Goal: Transaction & Acquisition: Purchase product/service

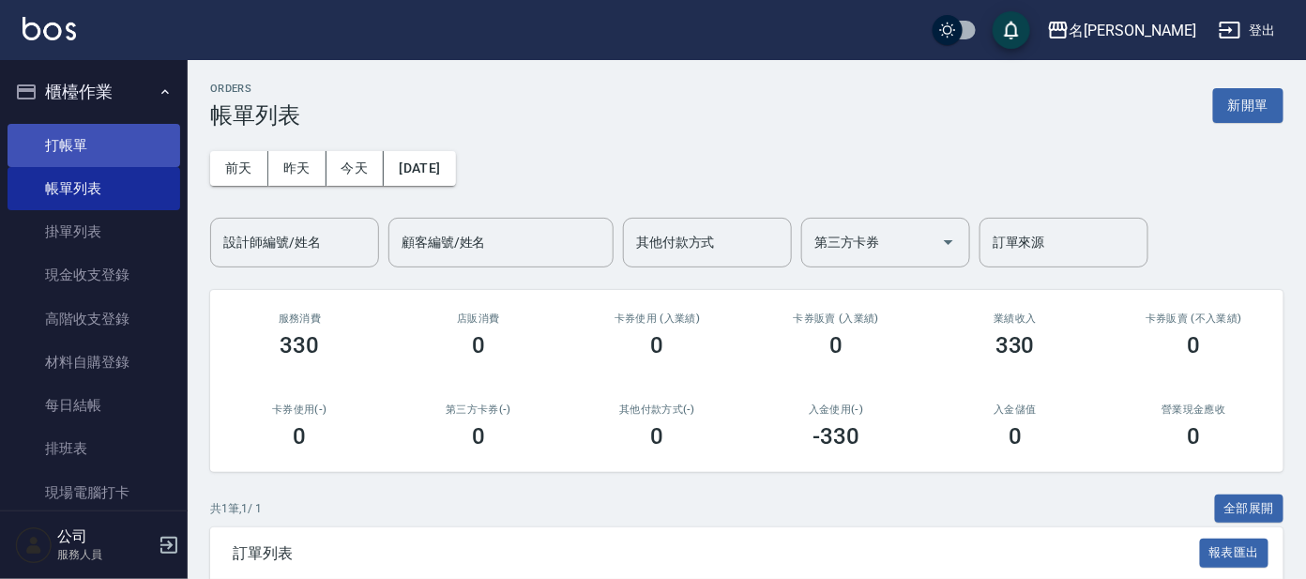
click at [116, 125] on link "打帳單" at bounding box center [94, 145] width 173 height 43
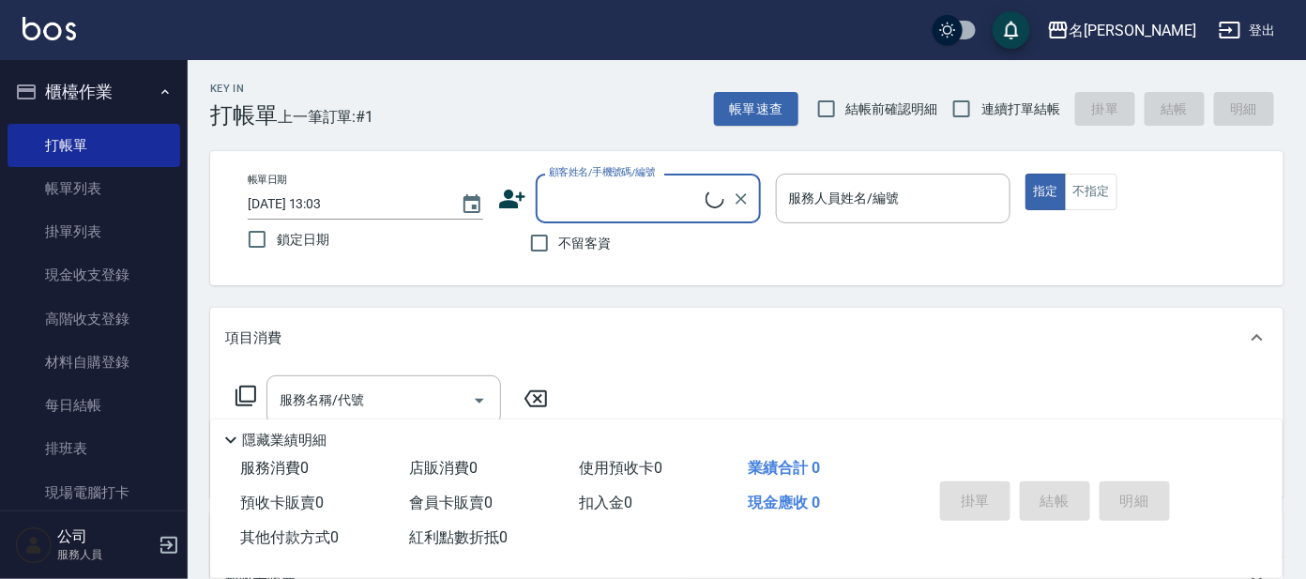
click at [637, 194] on input "顧客姓名/手機號碼/編號" at bounding box center [624, 198] width 161 height 33
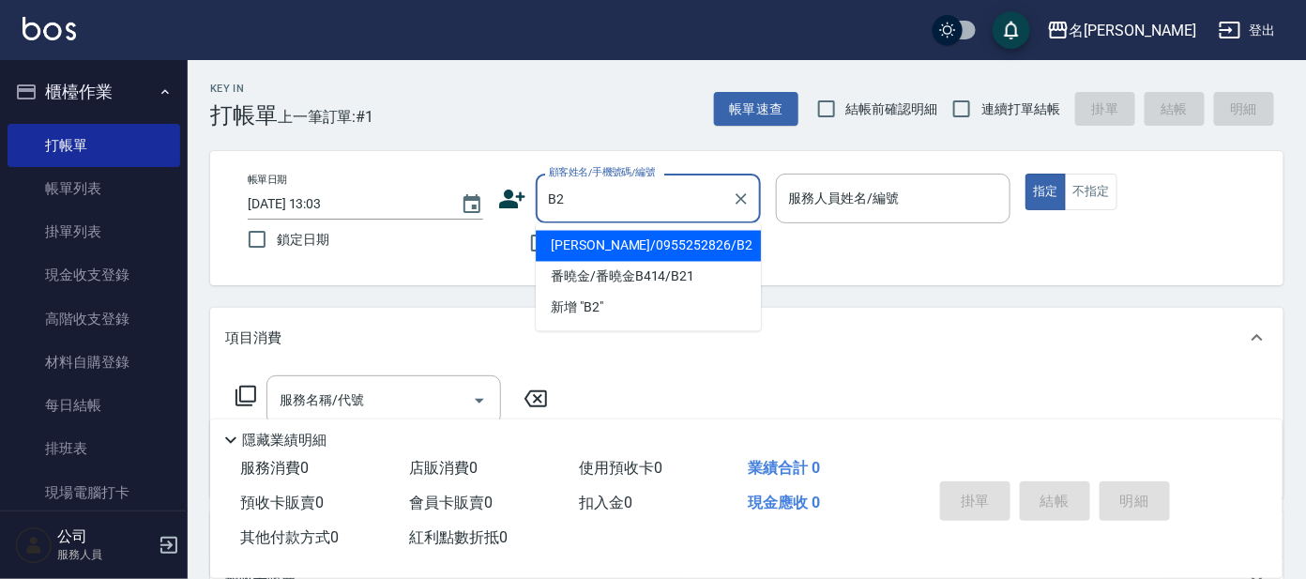
type input "[PERSON_NAME]/0955252826/B2"
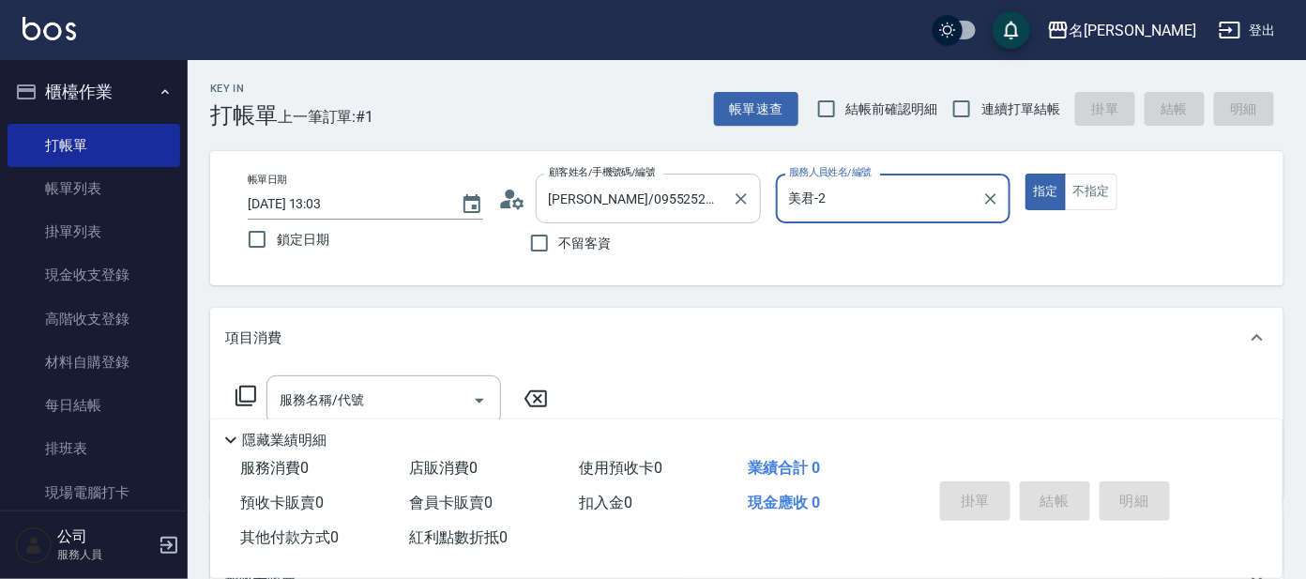
type input "美君-2"
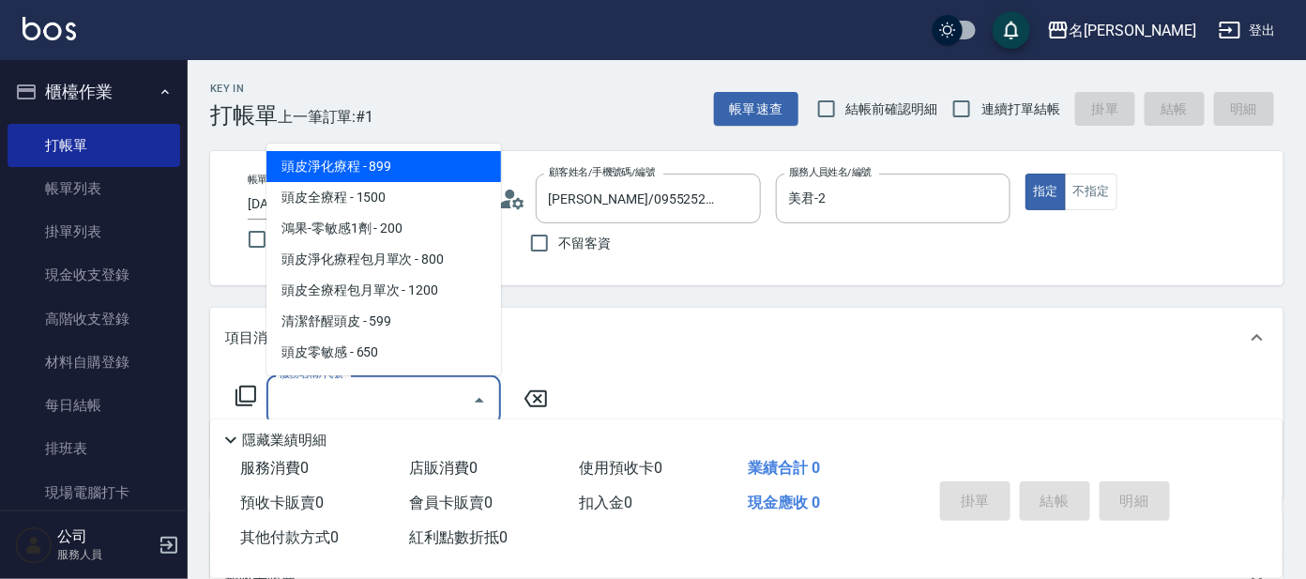
click at [360, 406] on input "服務名稱/代號" at bounding box center [370, 400] width 190 height 33
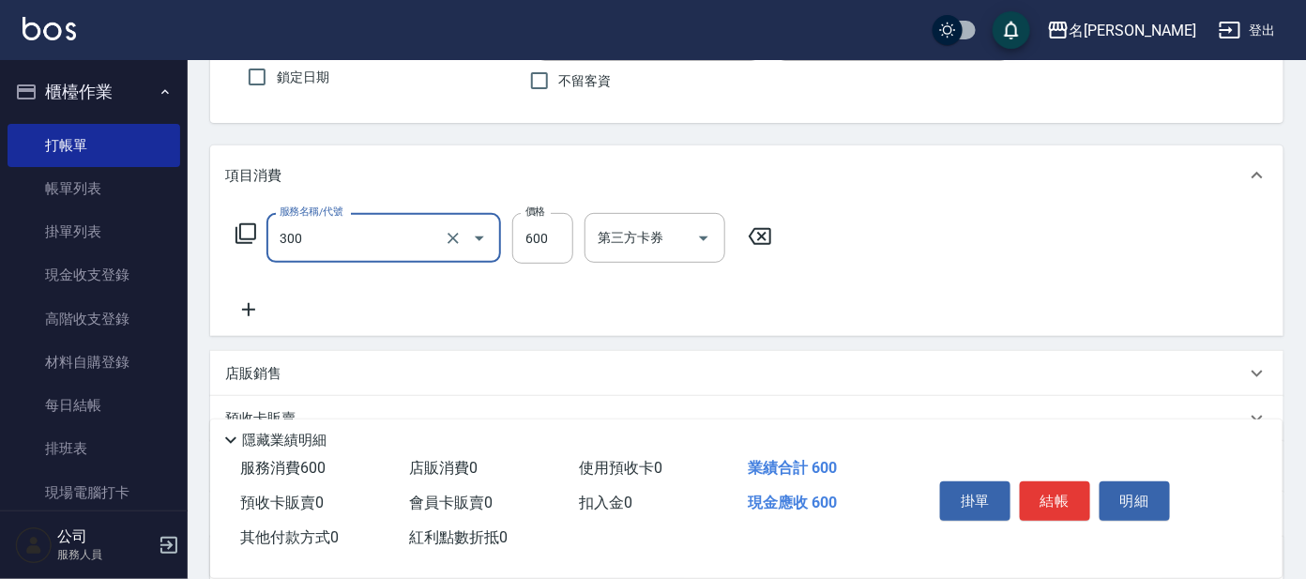
scroll to position [234, 0]
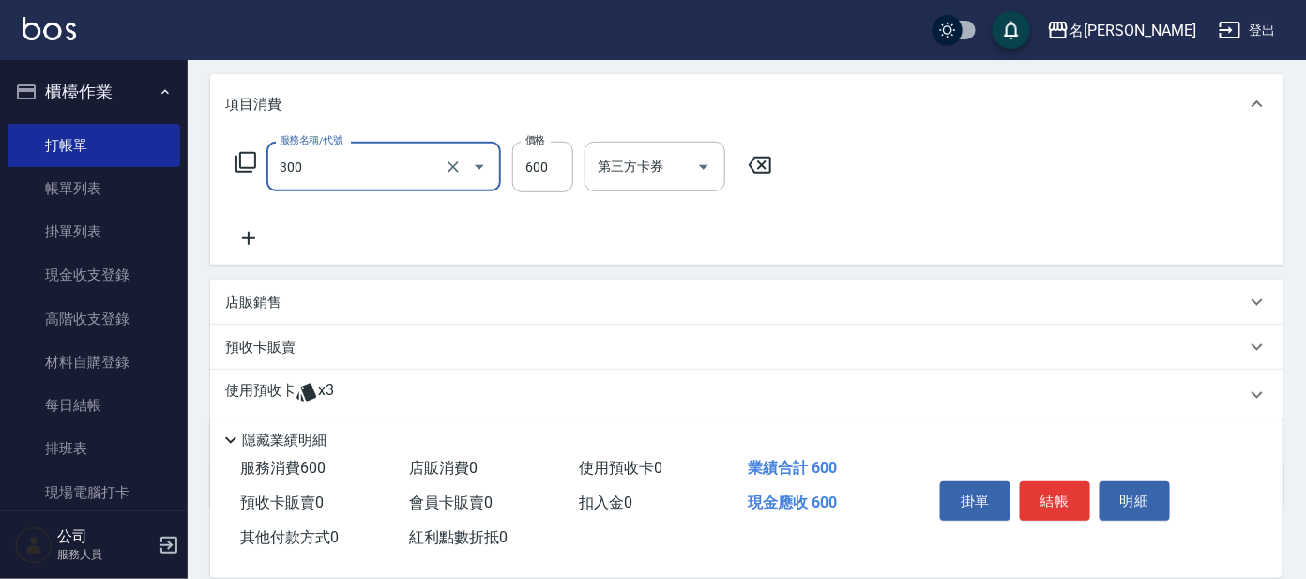
type input "剪髮 講師級設計師(300)"
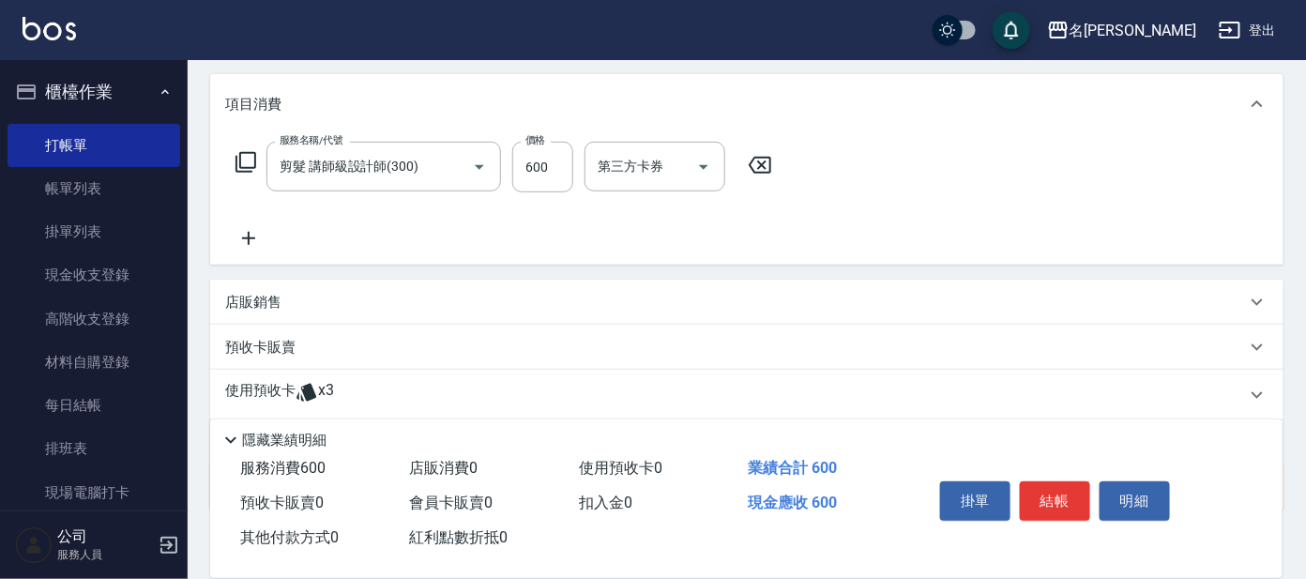
click at [251, 161] on icon at bounding box center [246, 162] width 23 height 23
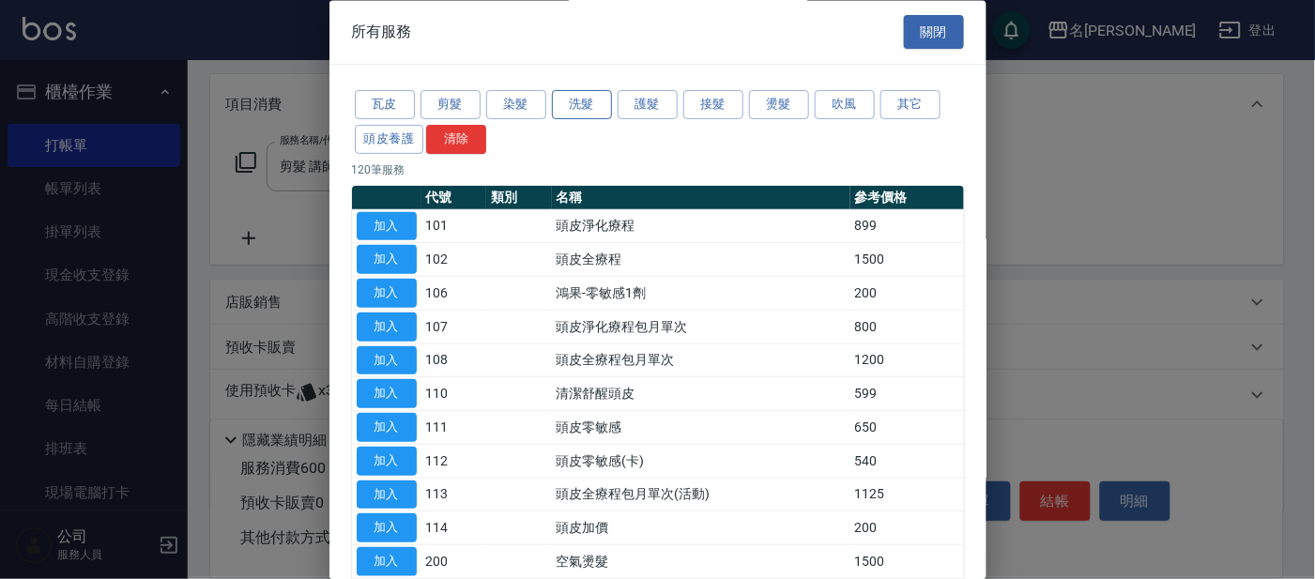
click at [584, 105] on button "洗髮" at bounding box center [582, 105] width 60 height 29
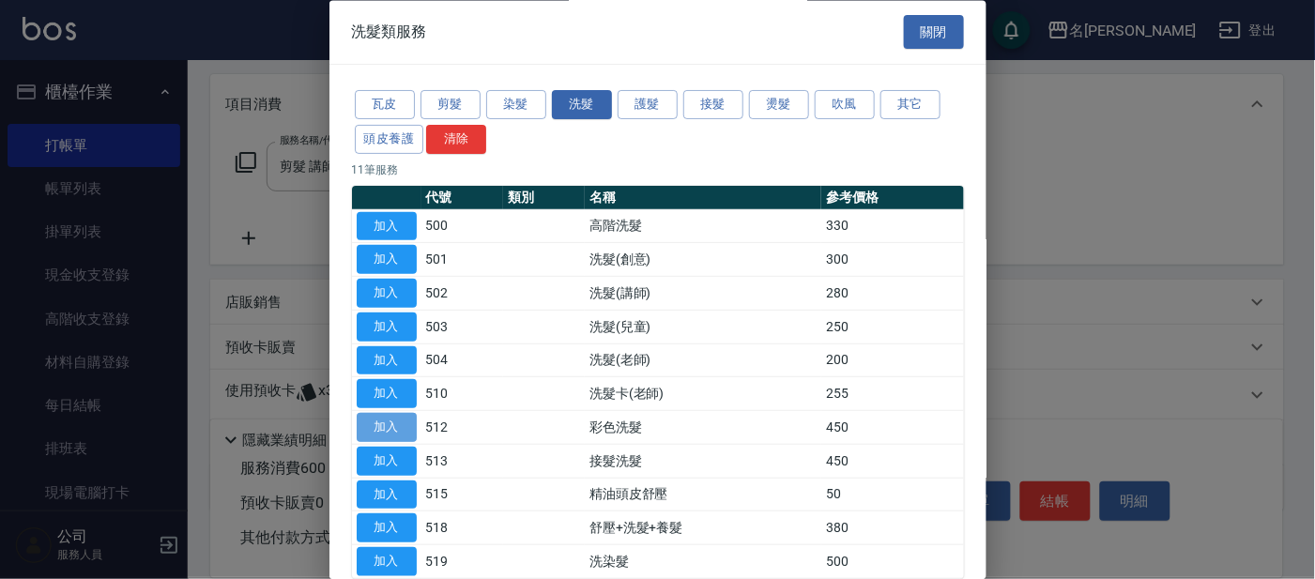
click at [381, 416] on button "加入" at bounding box center [387, 428] width 60 height 29
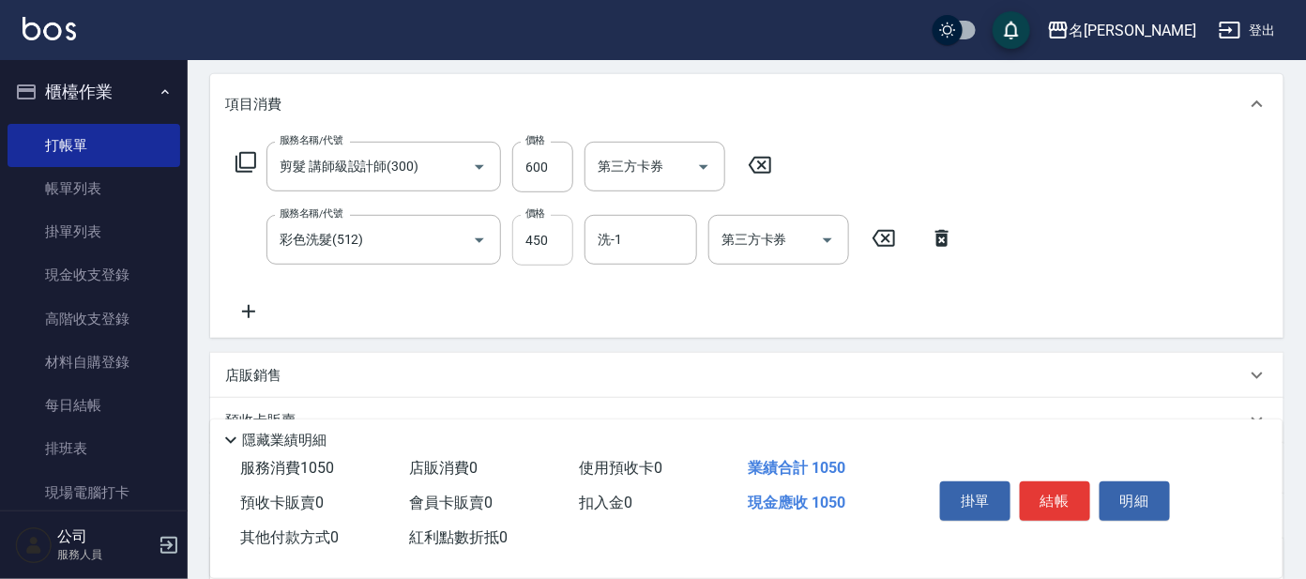
click at [562, 234] on input "450" at bounding box center [542, 240] width 61 height 51
type input "500"
click at [1063, 512] on button "結帳" at bounding box center [1055, 500] width 70 height 39
